Goal: Register for event/course

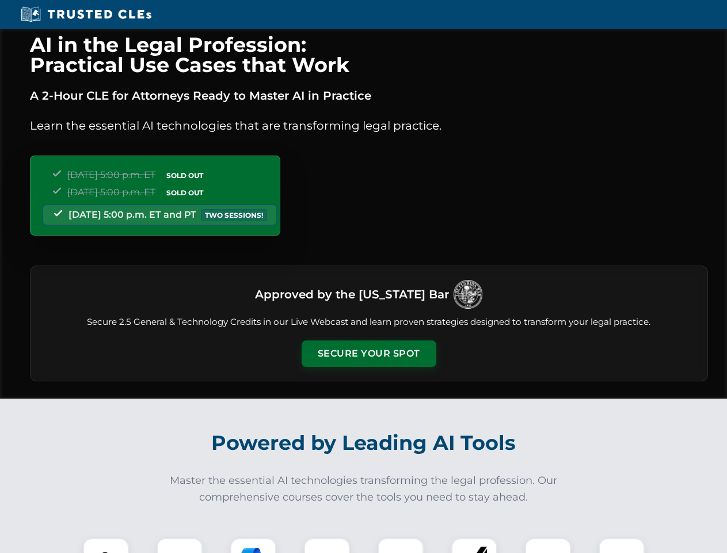
click at [369, 354] on button "Secure Your Spot" at bounding box center [369, 353] width 135 height 26
click at [106, 545] on img at bounding box center [105, 560] width 33 height 33
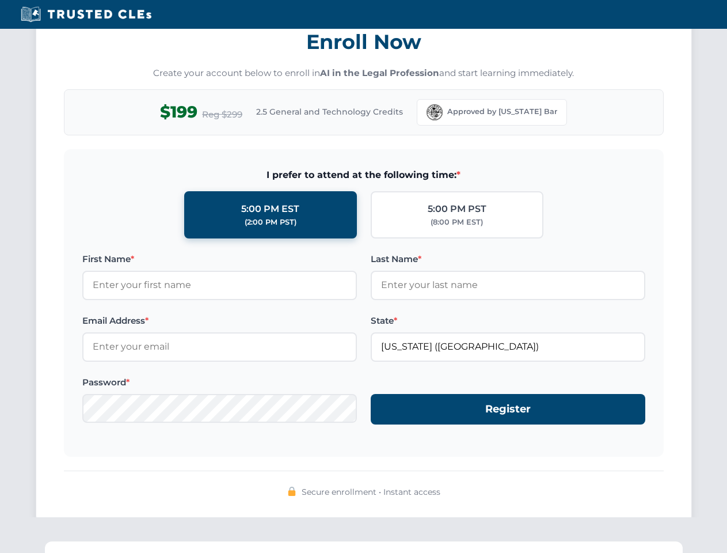
scroll to position [1130, 0]
